Goal: Task Accomplishment & Management: Complete application form

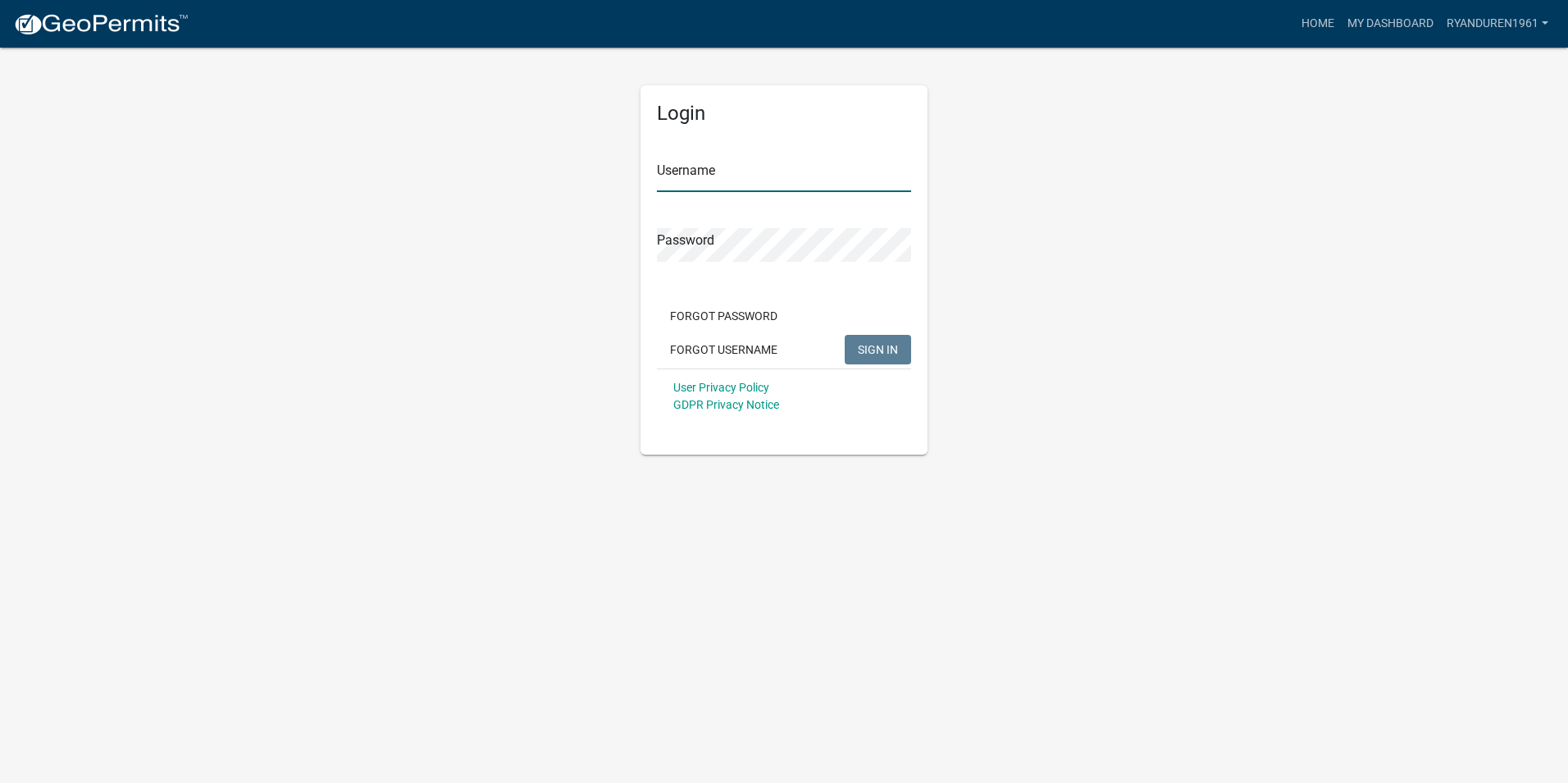
type input "ryanduren1961"
click at [886, 345] on span "SIGN IN" at bounding box center [877, 348] width 40 height 13
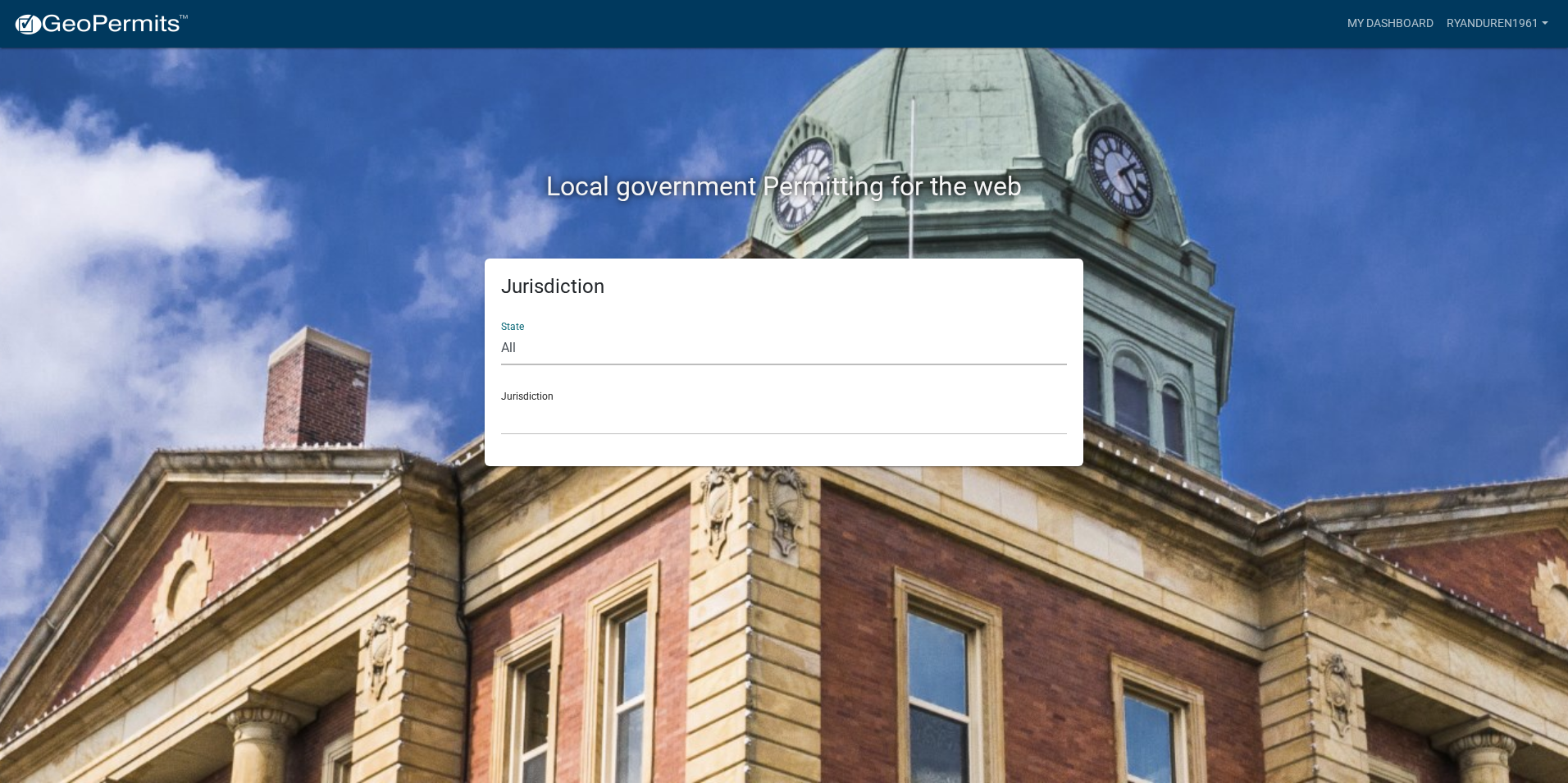
click at [609, 342] on select "All [US_STATE] [US_STATE] [US_STATE] [US_STATE] [US_STATE] [US_STATE] [US_STATE…" at bounding box center [784, 349] width 566 height 34
select select "[US_STATE]"
click at [501, 332] on select "All [US_STATE] [US_STATE] [US_STATE] [US_STATE] [US_STATE] [US_STATE] [US_STATE…" at bounding box center [784, 349] width 566 height 34
click at [600, 407] on select "[GEOGRAPHIC_DATA], [US_STATE][PERSON_NAME][GEOGRAPHIC_DATA], [US_STATE][PERSON_…" at bounding box center [784, 418] width 566 height 34
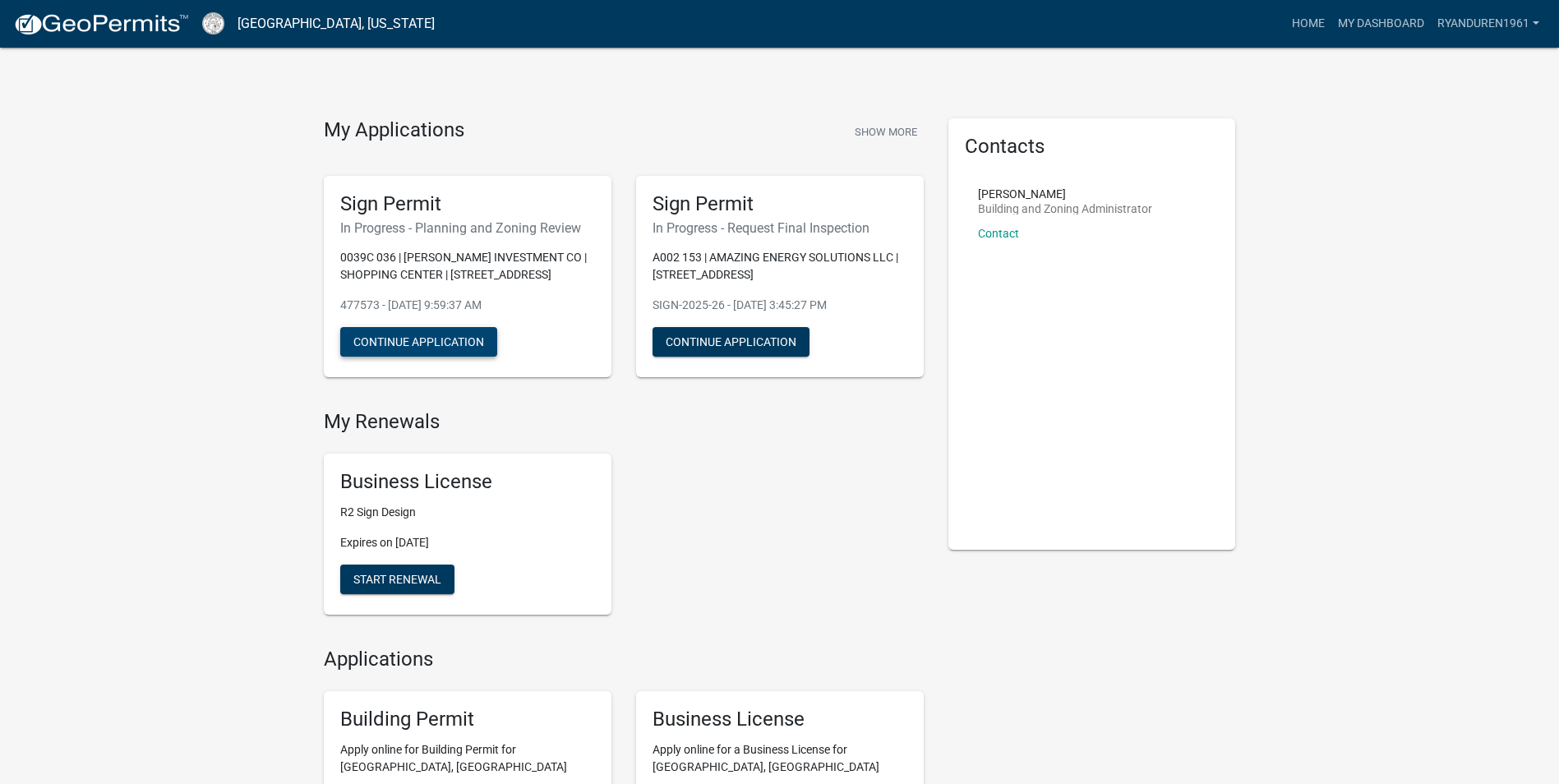
click at [393, 337] on button "Continue Application" at bounding box center [419, 342] width 157 height 30
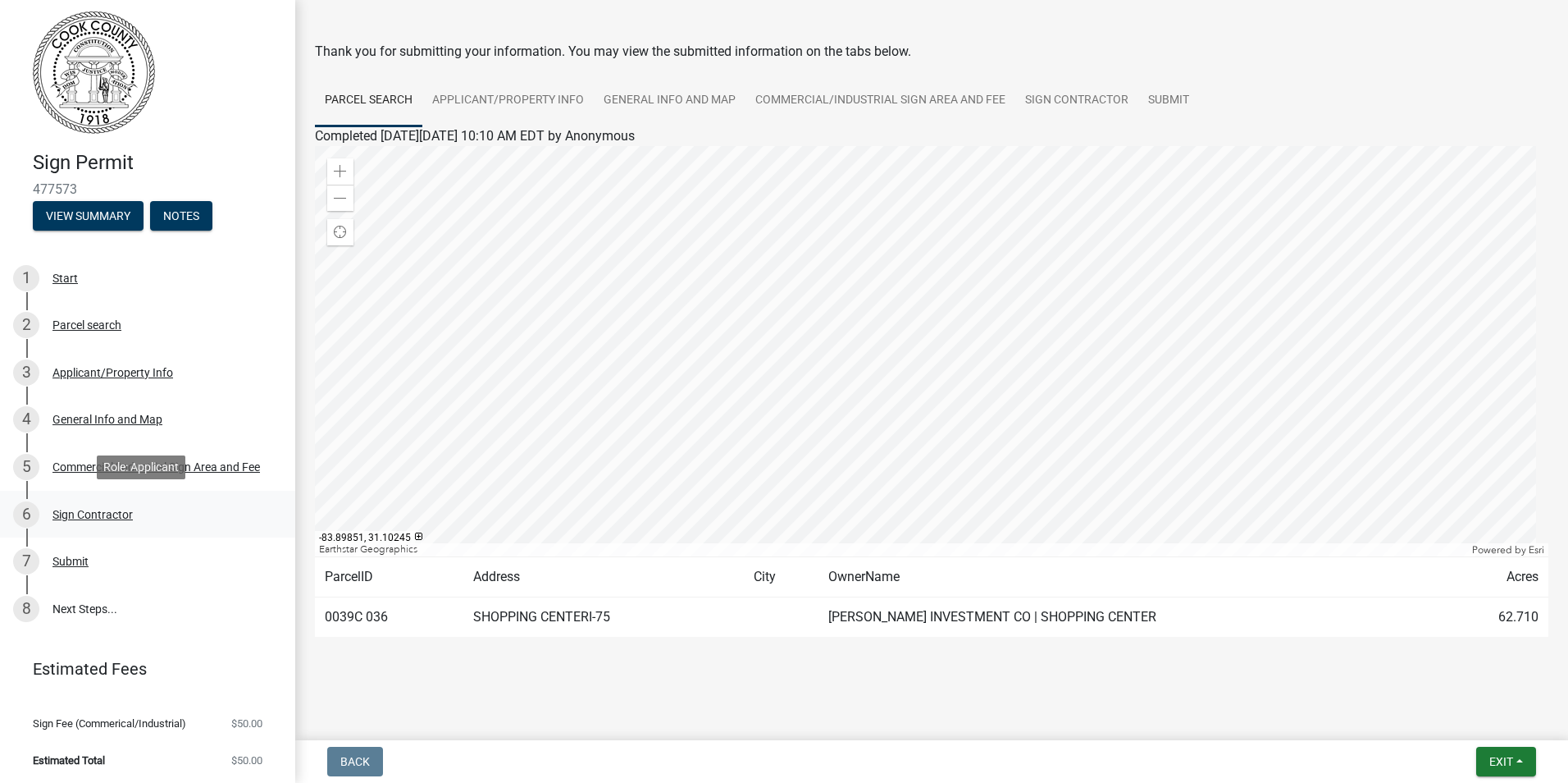
scroll to position [9, 0]
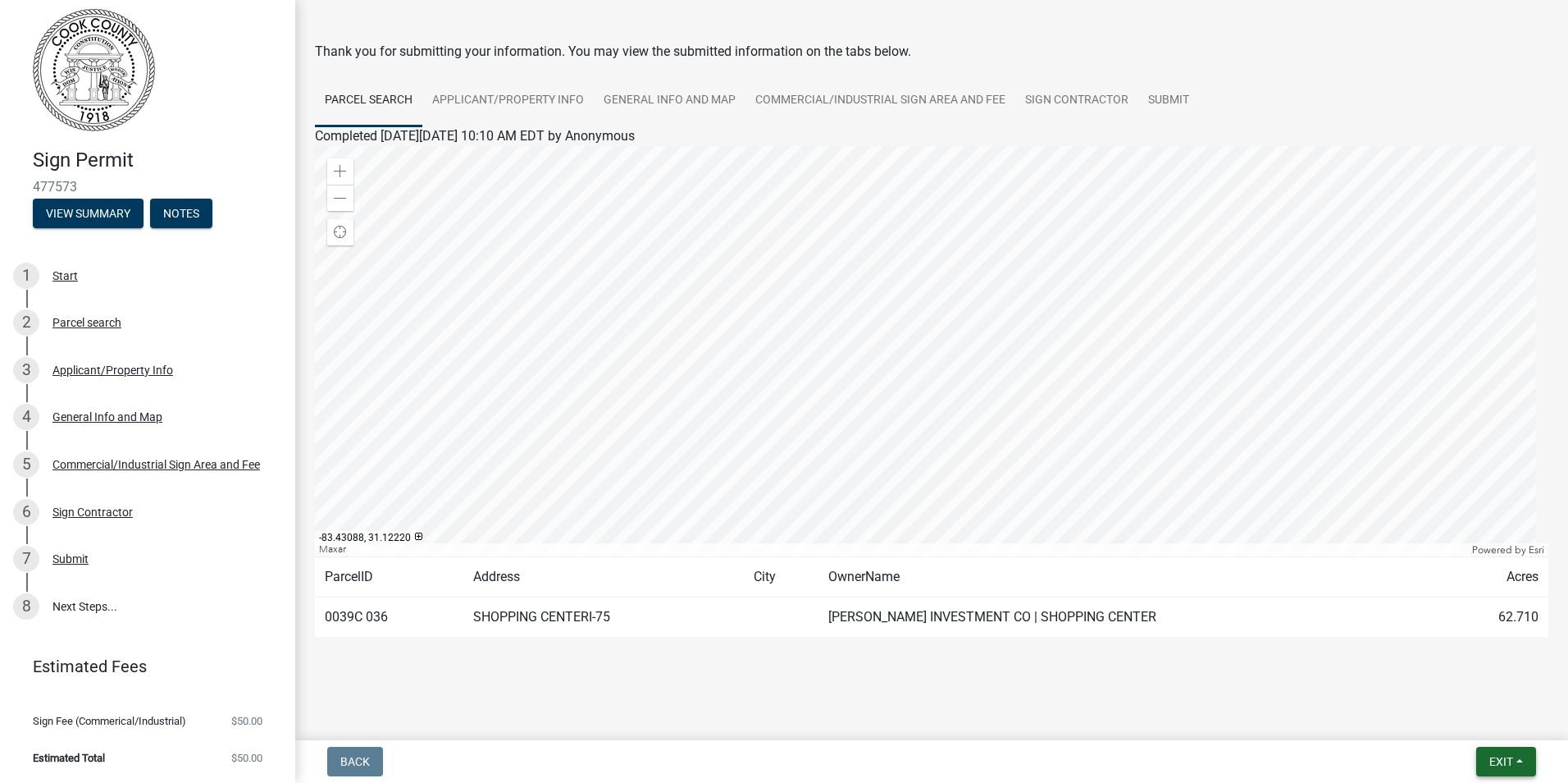
click at [1500, 760] on span "Exit" at bounding box center [1501, 760] width 24 height 13
click at [1465, 717] on button "Save & Exit" at bounding box center [1471, 718] width 131 height 40
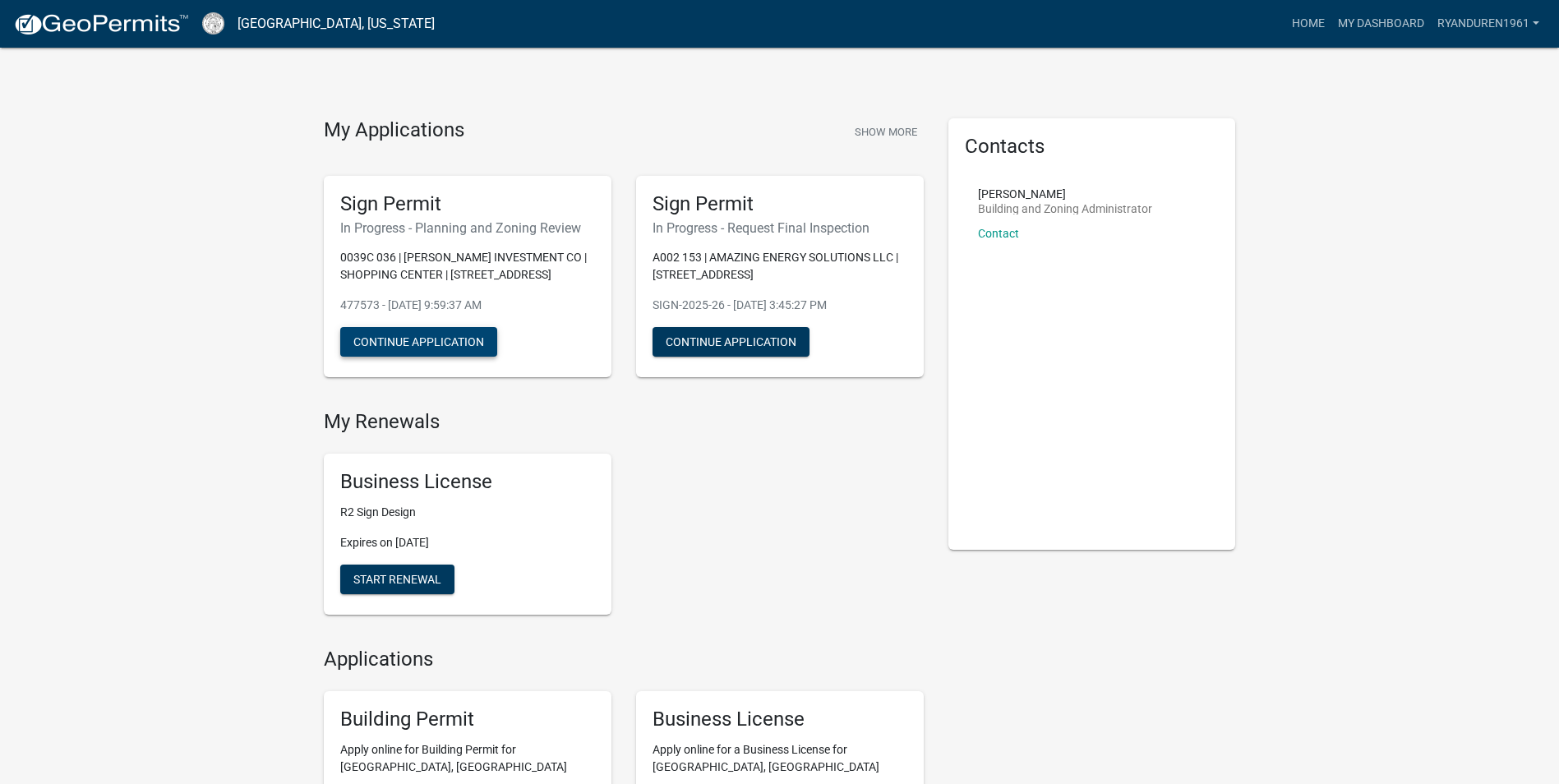
click at [404, 344] on button "Continue Application" at bounding box center [419, 342] width 157 height 30
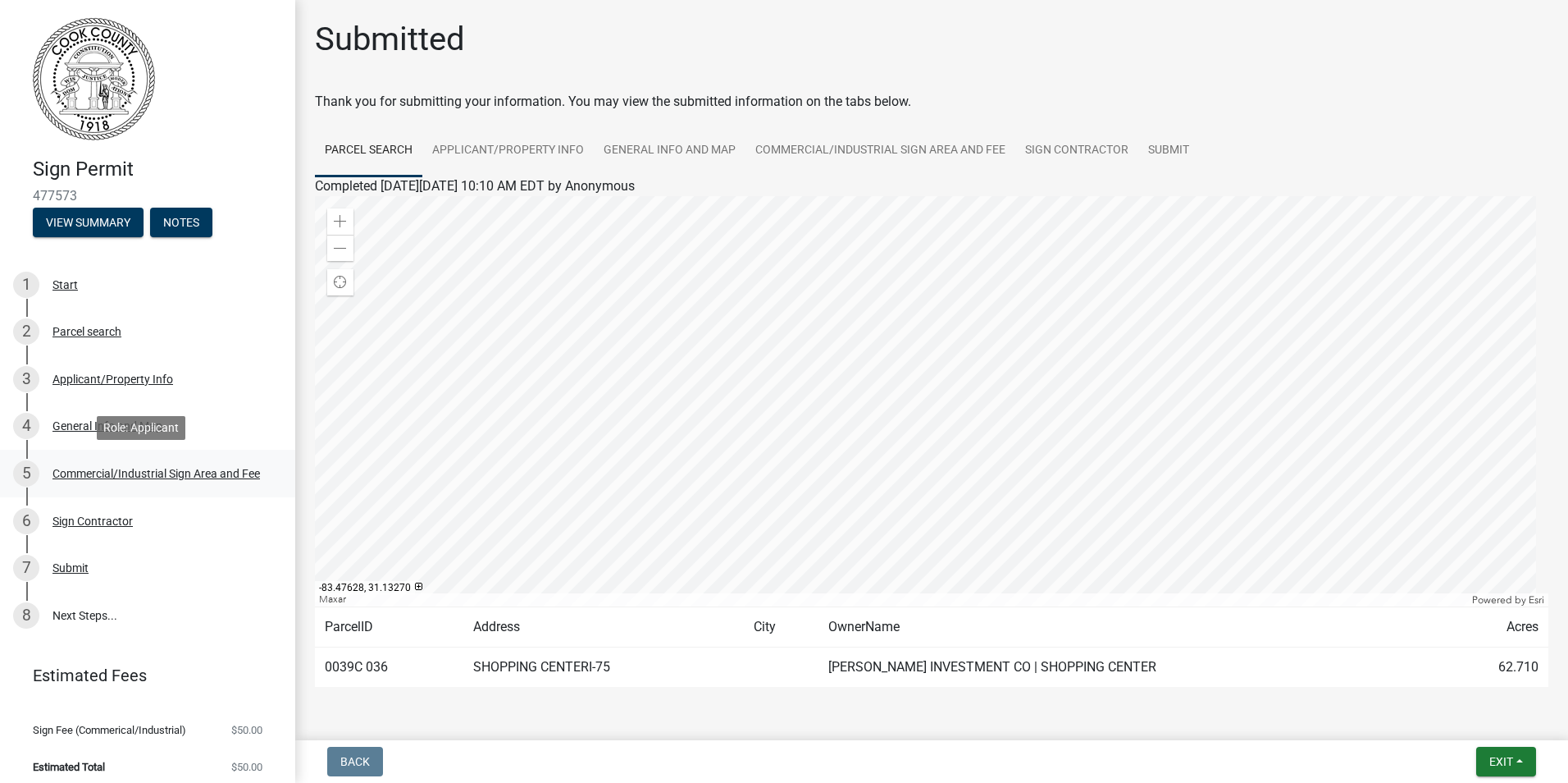
click at [104, 468] on div "Commercial/Industrial Sign Area and Fee" at bounding box center [156, 474] width 208 height 12
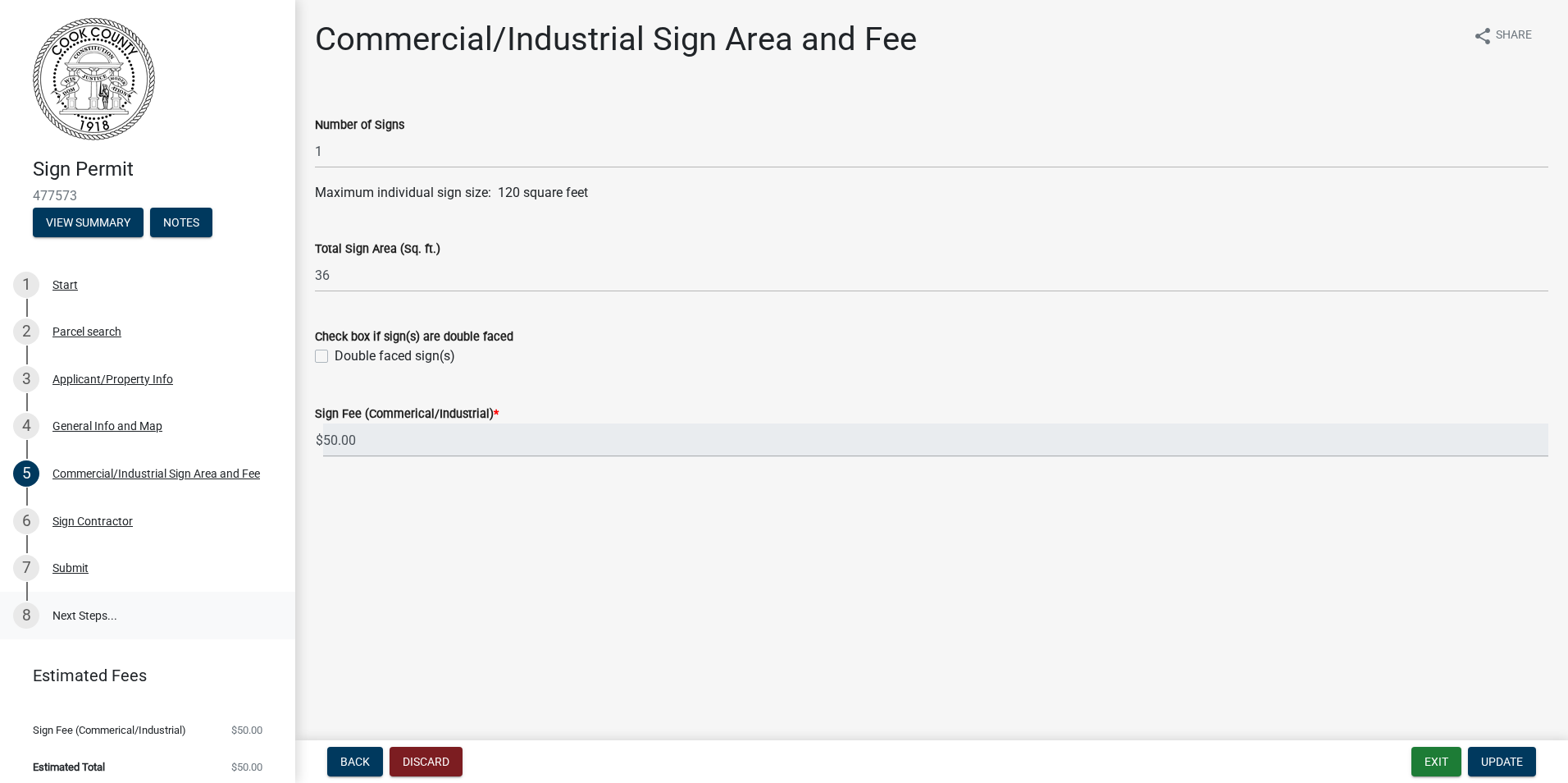
click at [100, 615] on link "8 Next Steps..." at bounding box center [147, 615] width 295 height 48
click at [94, 520] on div "Sign Contractor" at bounding box center [92, 521] width 80 height 12
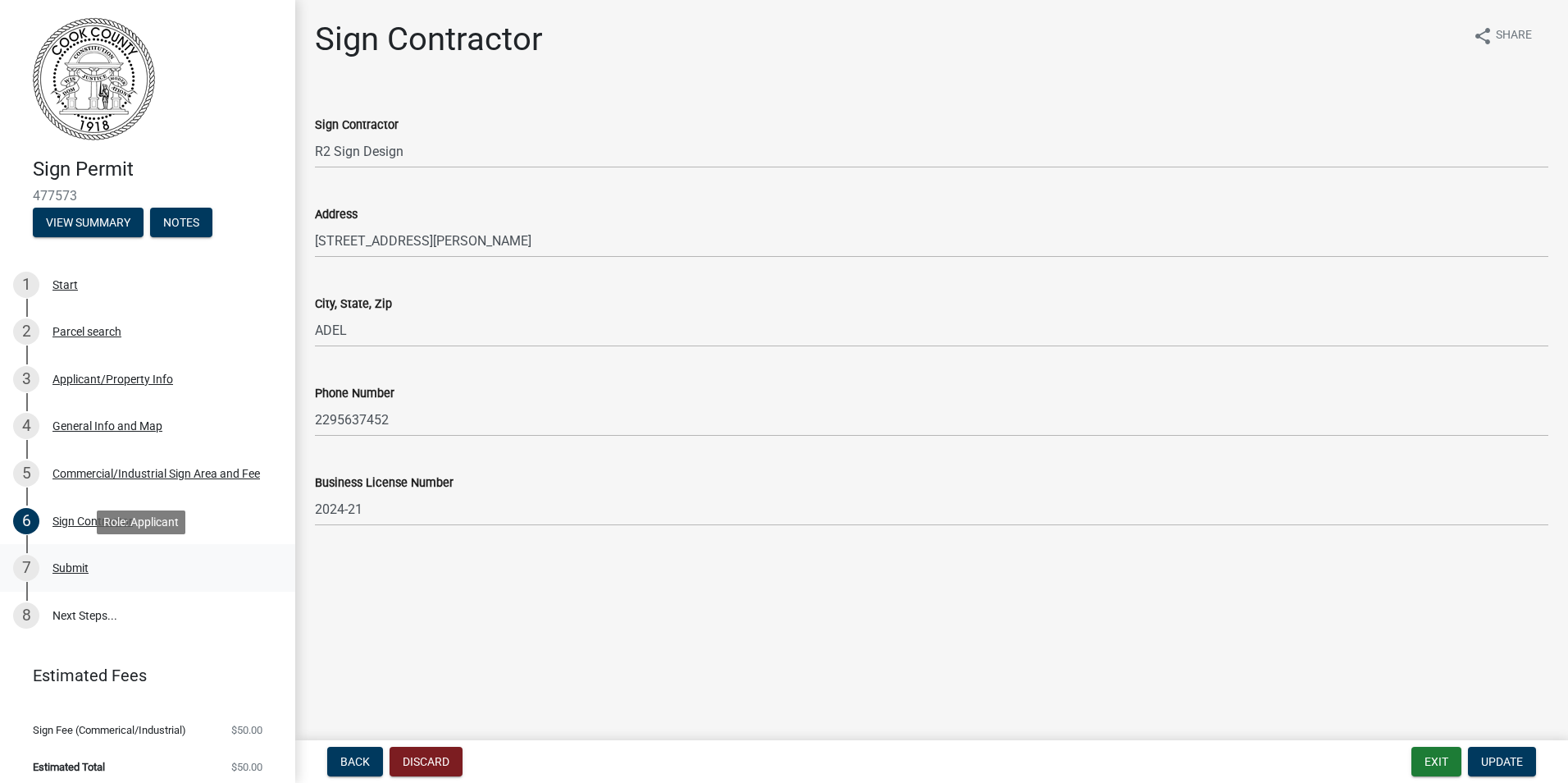
click at [77, 568] on div "Submit" at bounding box center [71, 567] width 36 height 12
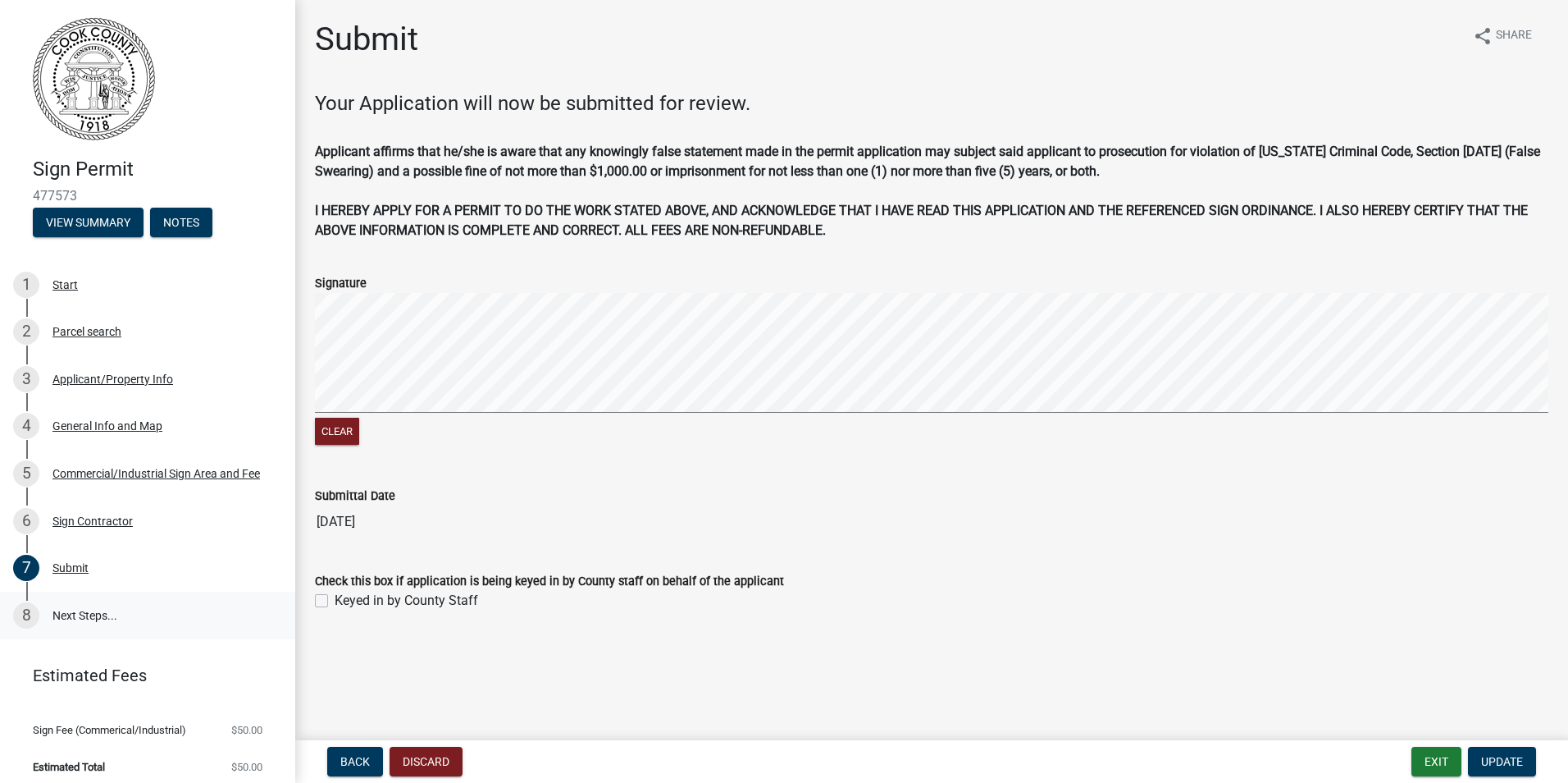
click at [85, 615] on link "8 Next Steps..." at bounding box center [147, 615] width 295 height 48
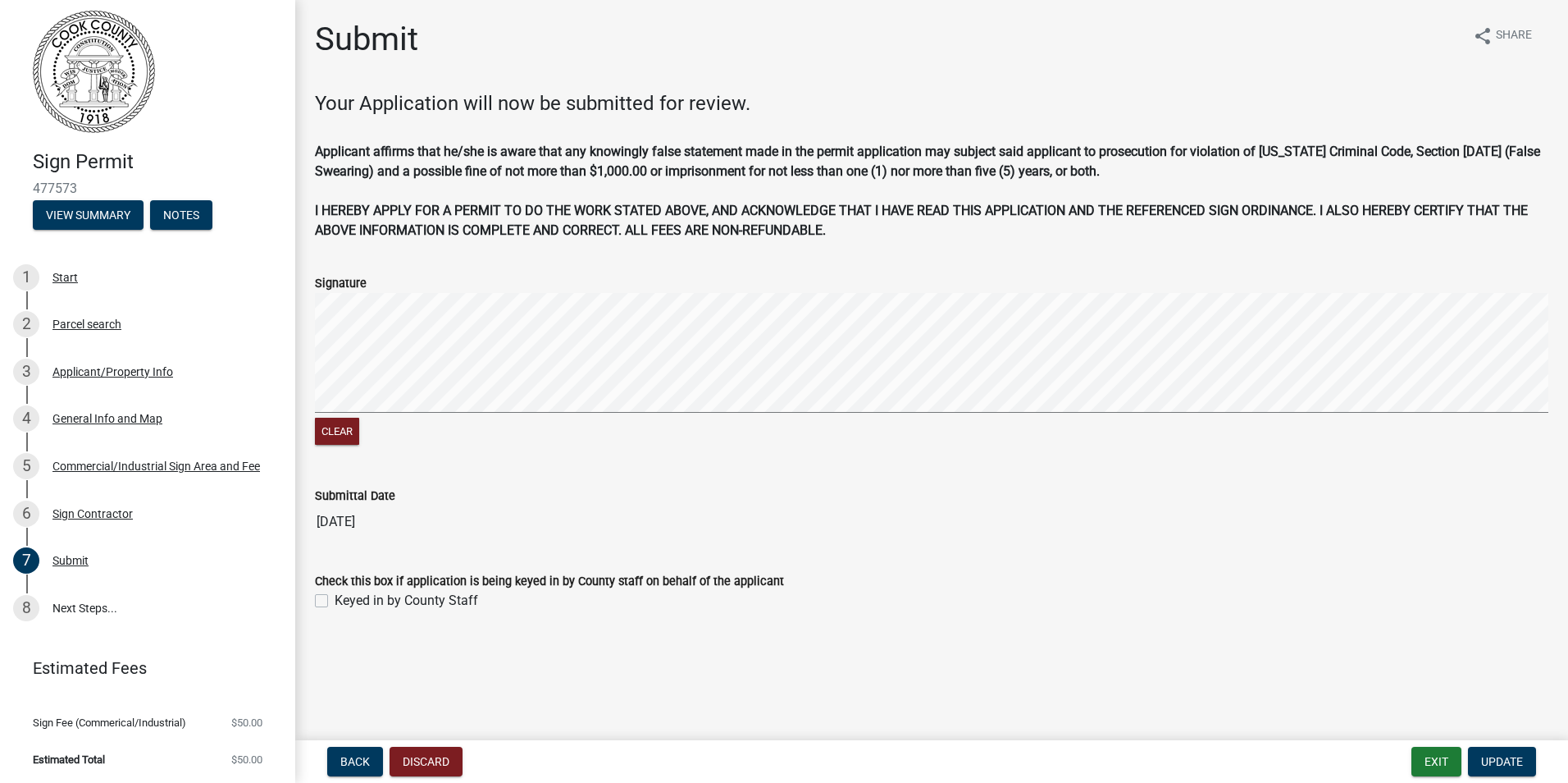
scroll to position [9, 0]
click at [103, 722] on span "Sign Fee (Commerical/Industrial)" at bounding box center [109, 720] width 153 height 11
click at [232, 718] on span "$50.00" at bounding box center [246, 720] width 31 height 11
click at [235, 758] on span "$50.00" at bounding box center [246, 757] width 31 height 11
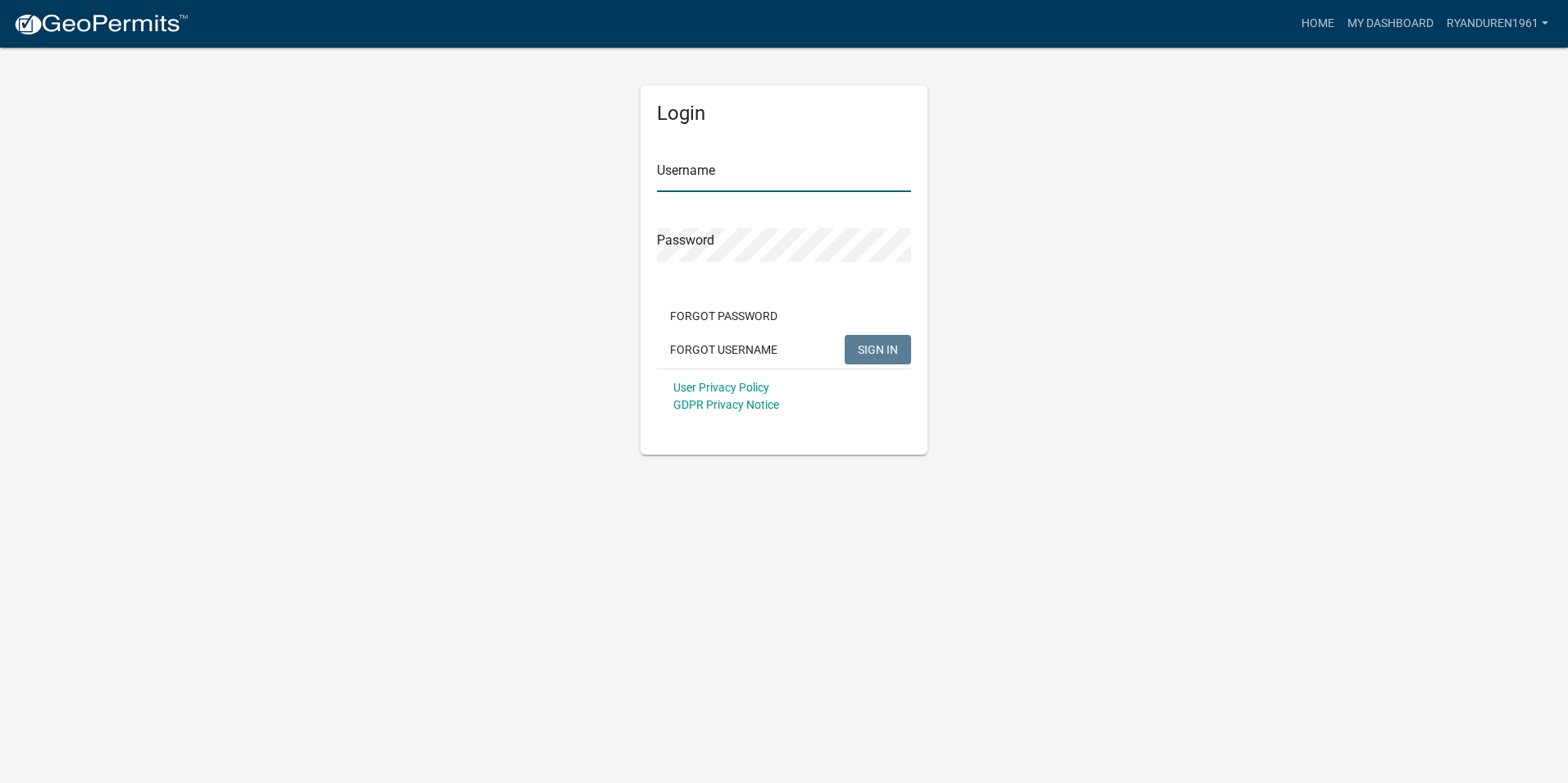
type input "ryanduren1961"
click at [880, 343] on span "SIGN IN" at bounding box center [877, 348] width 40 height 13
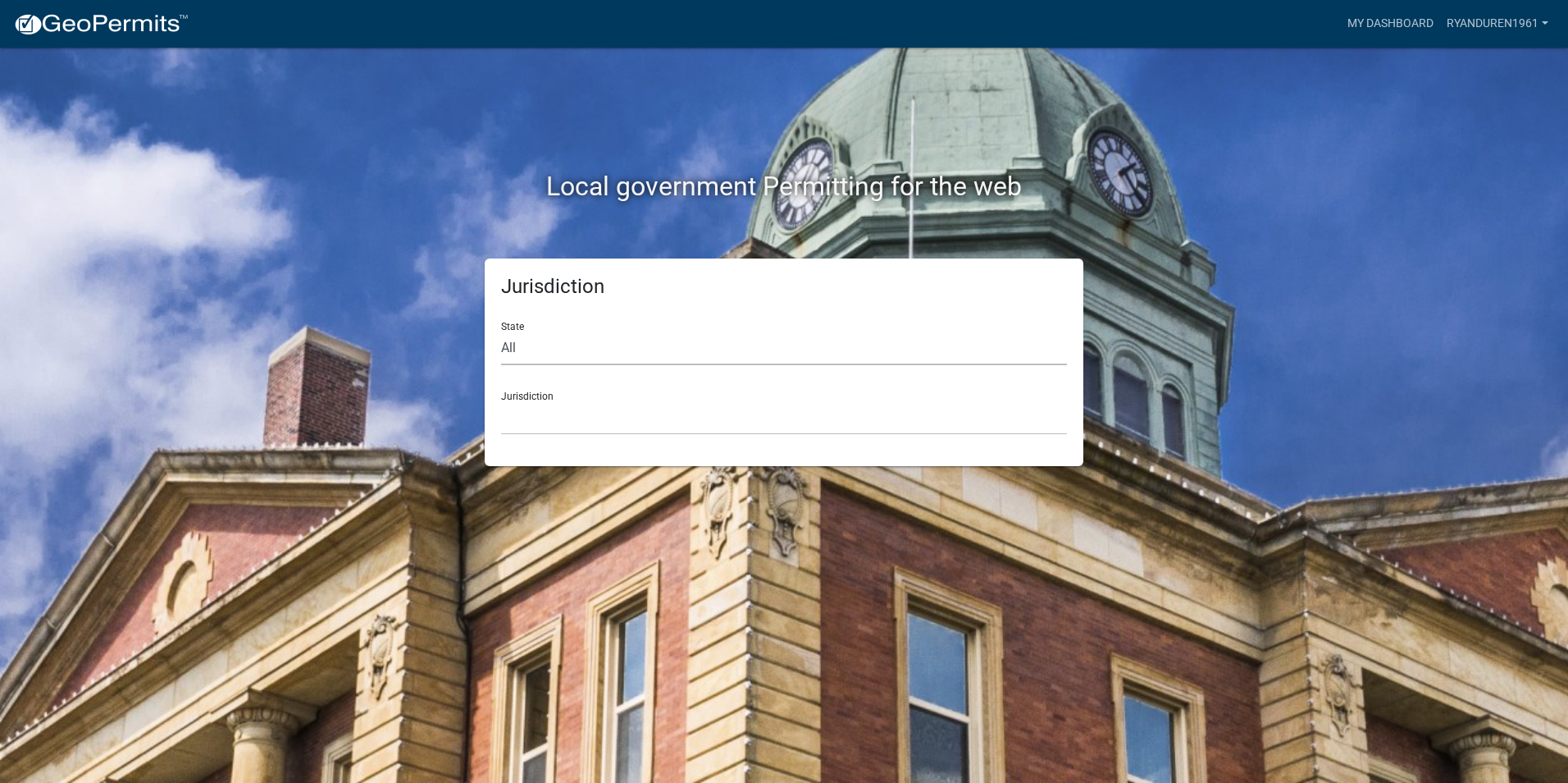
click at [556, 341] on select "All [US_STATE] [US_STATE] [US_STATE] [US_STATE] [US_STATE] [US_STATE] [US_STATE…" at bounding box center [784, 349] width 566 height 34
select select "[US_STATE]"
click at [501, 332] on select "All [US_STATE] [US_STATE] [US_STATE] [US_STATE] [US_STATE] [US_STATE] [US_STATE…" at bounding box center [784, 349] width 566 height 34
click at [569, 407] on select "[GEOGRAPHIC_DATA], [US_STATE][PERSON_NAME][GEOGRAPHIC_DATA], [US_STATE][PERSON_…" at bounding box center [784, 418] width 566 height 34
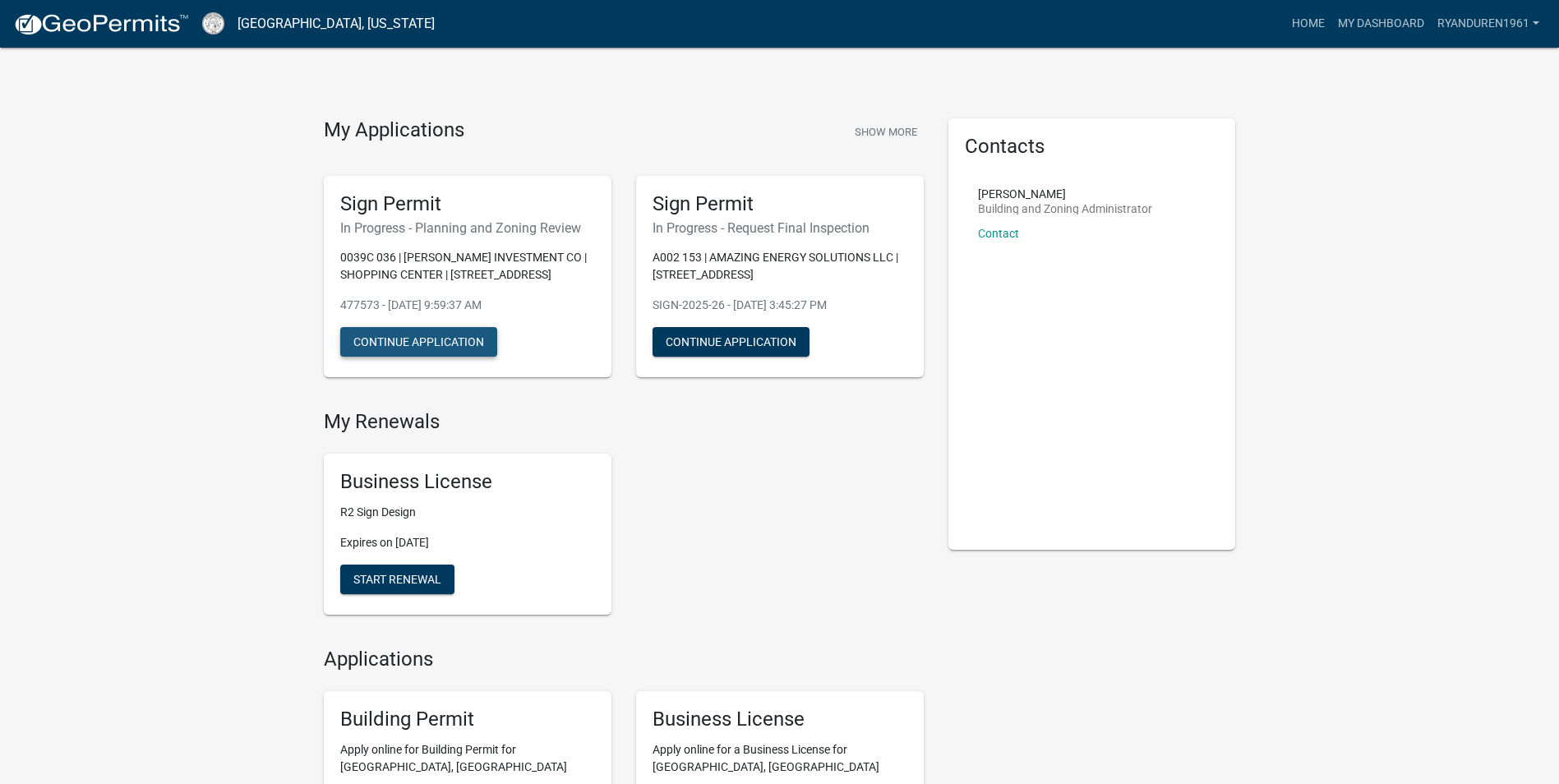
click at [438, 338] on button "Continue Application" at bounding box center [419, 342] width 157 height 30
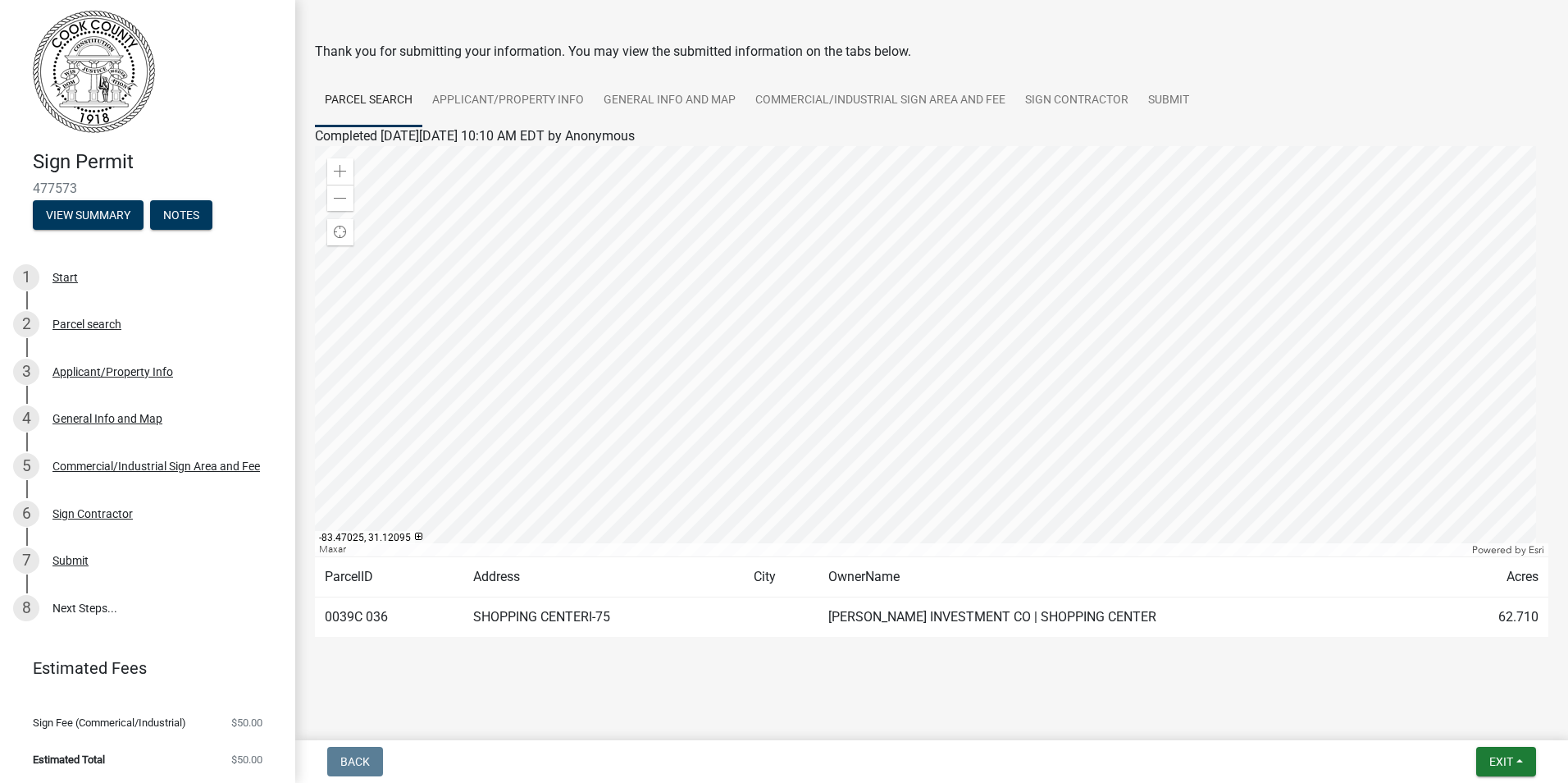
scroll to position [9, 0]
click at [186, 211] on button "Notes" at bounding box center [181, 214] width 63 height 30
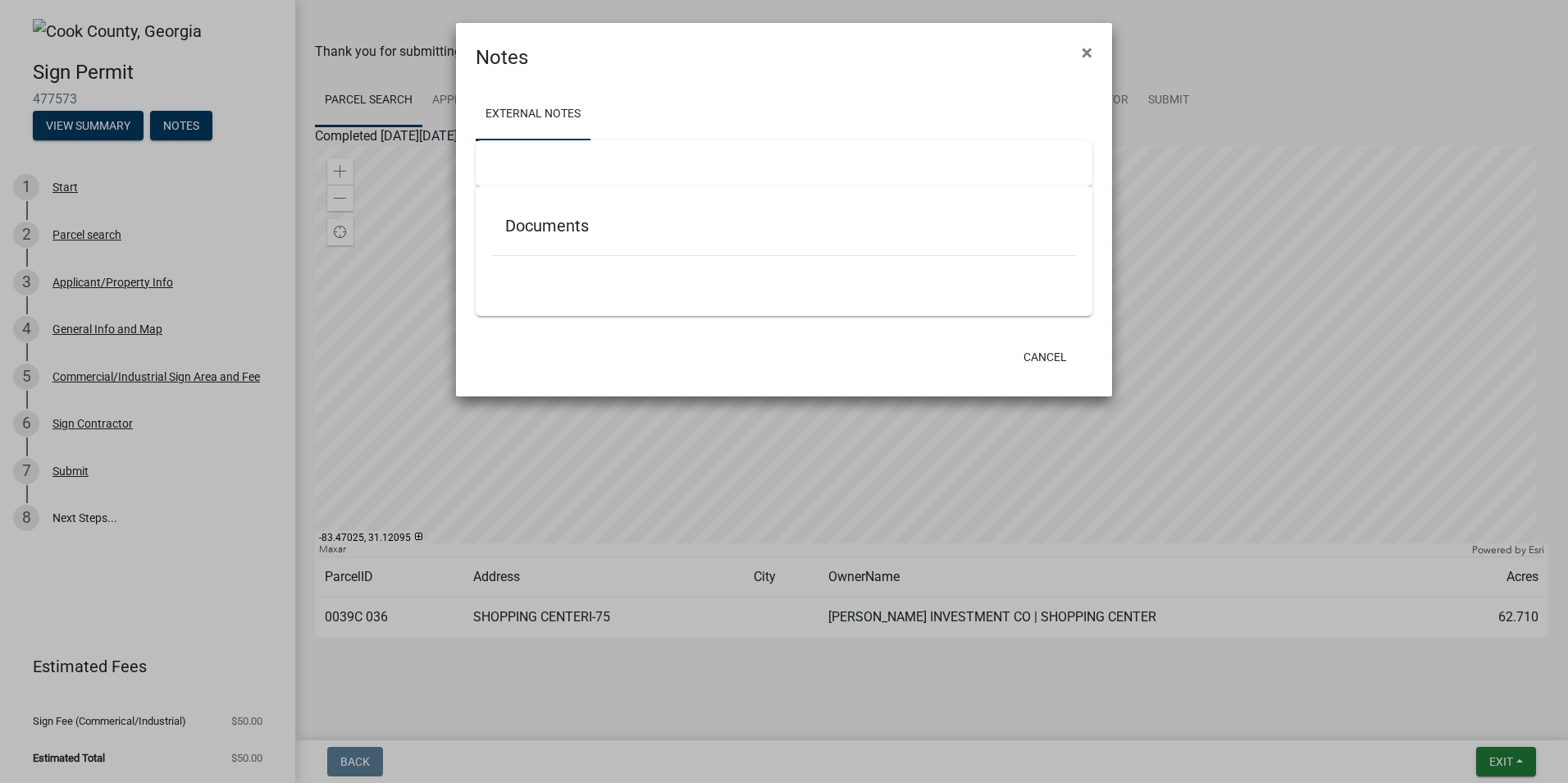
scroll to position [0, 0]
click at [1091, 53] on span "×" at bounding box center [1087, 52] width 11 height 23
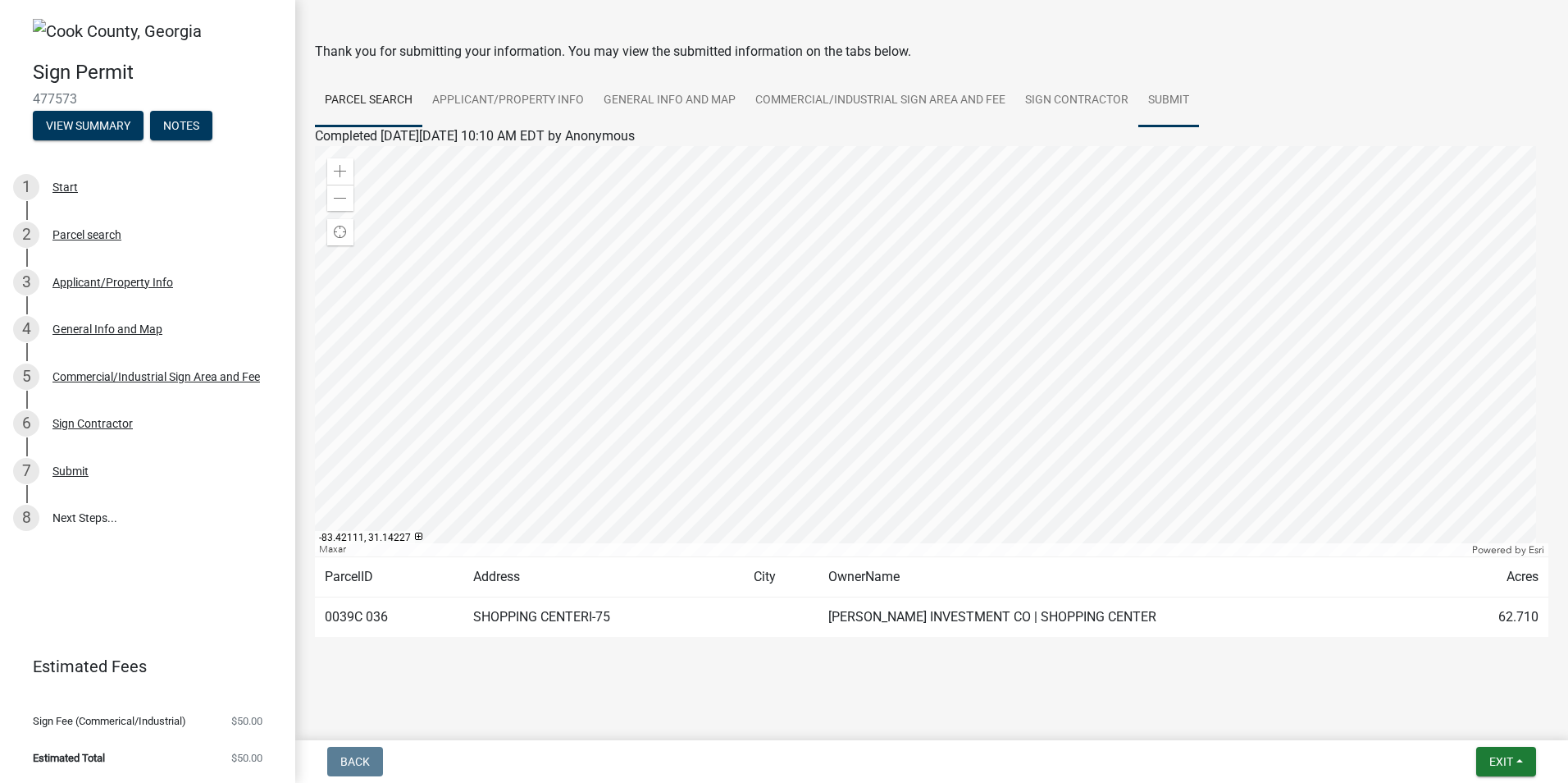
click at [1177, 101] on link "Submit" at bounding box center [1169, 100] width 61 height 53
